Goal: Navigation & Orientation: Go to known website

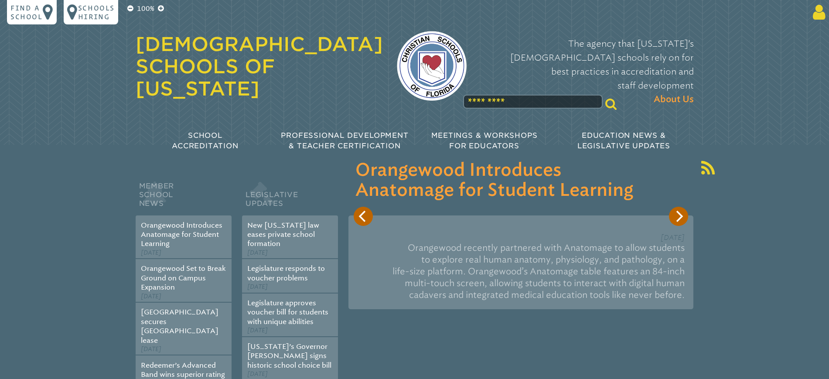
type input "**********"
click at [809, 11] on icon at bounding box center [817, 11] width 16 height 17
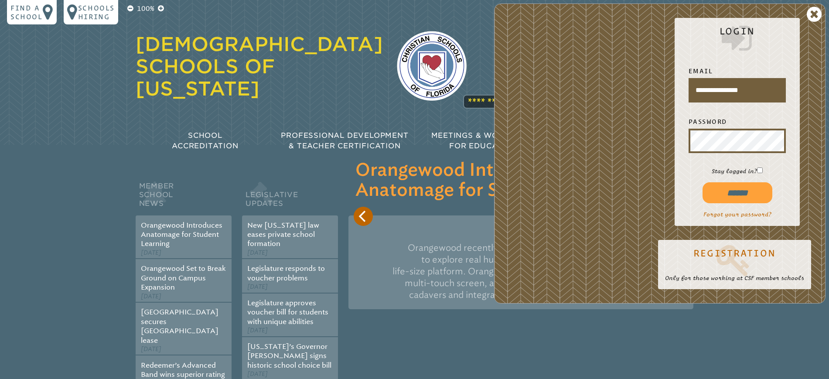
click at [740, 193] on input "******" at bounding box center [737, 192] width 70 height 21
type input "**********"
